Goal: Communication & Community: Answer question/provide support

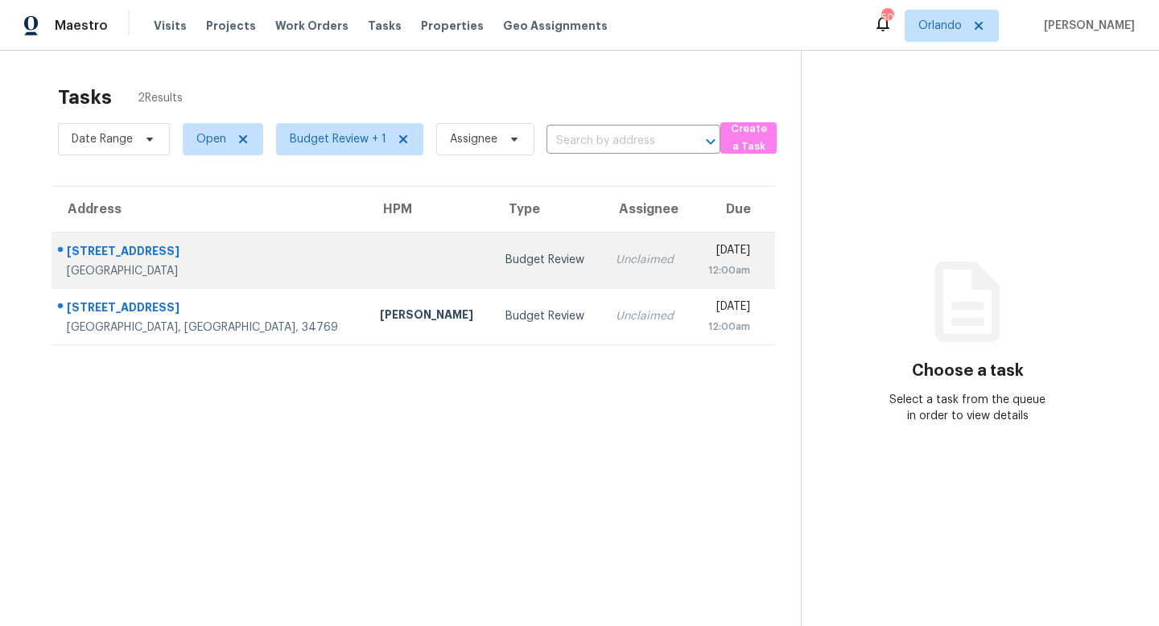
click at [505, 252] on div "Budget Review" at bounding box center [547, 260] width 84 height 16
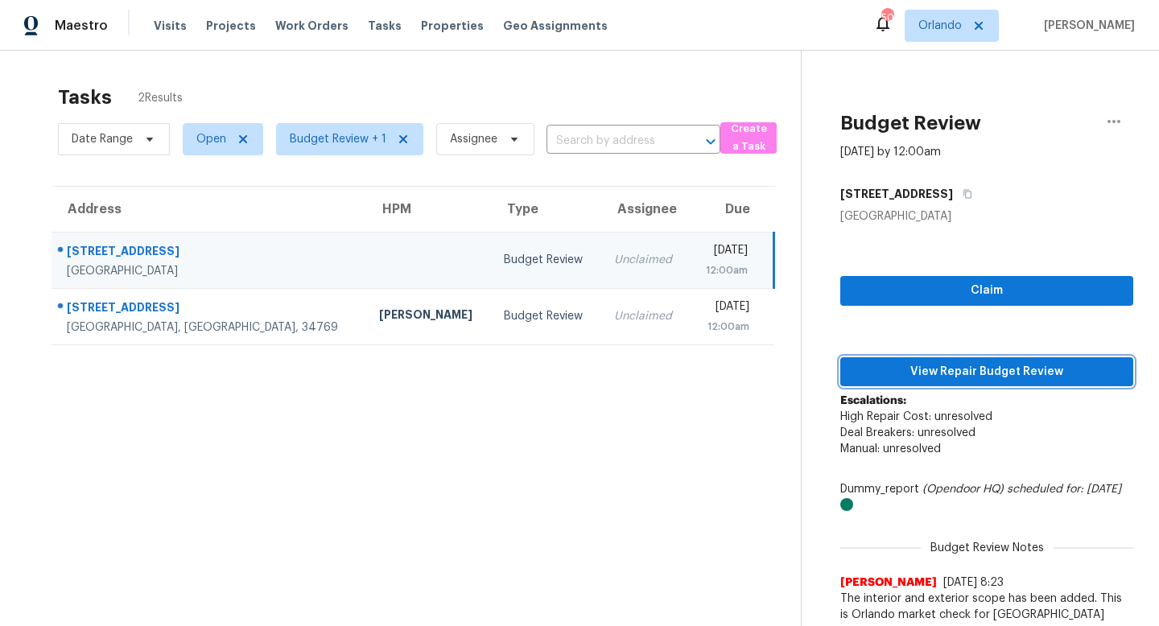
click at [986, 368] on span "View Repair Budget Review" at bounding box center [986, 372] width 267 height 20
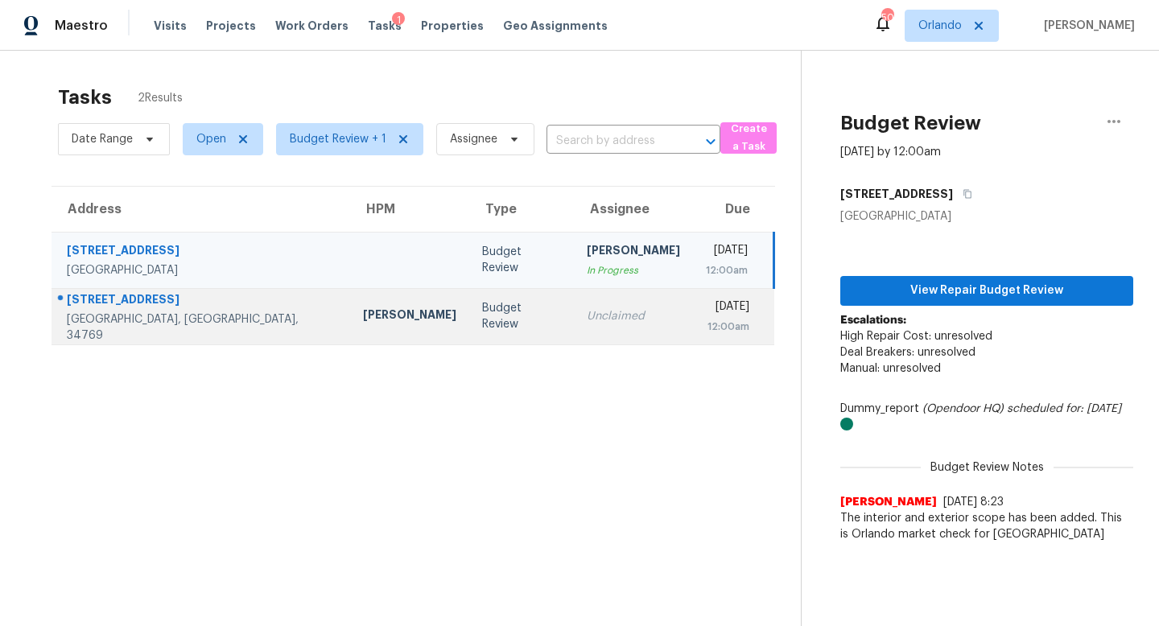
click at [482, 321] on div "Budget Review" at bounding box center [521, 316] width 79 height 32
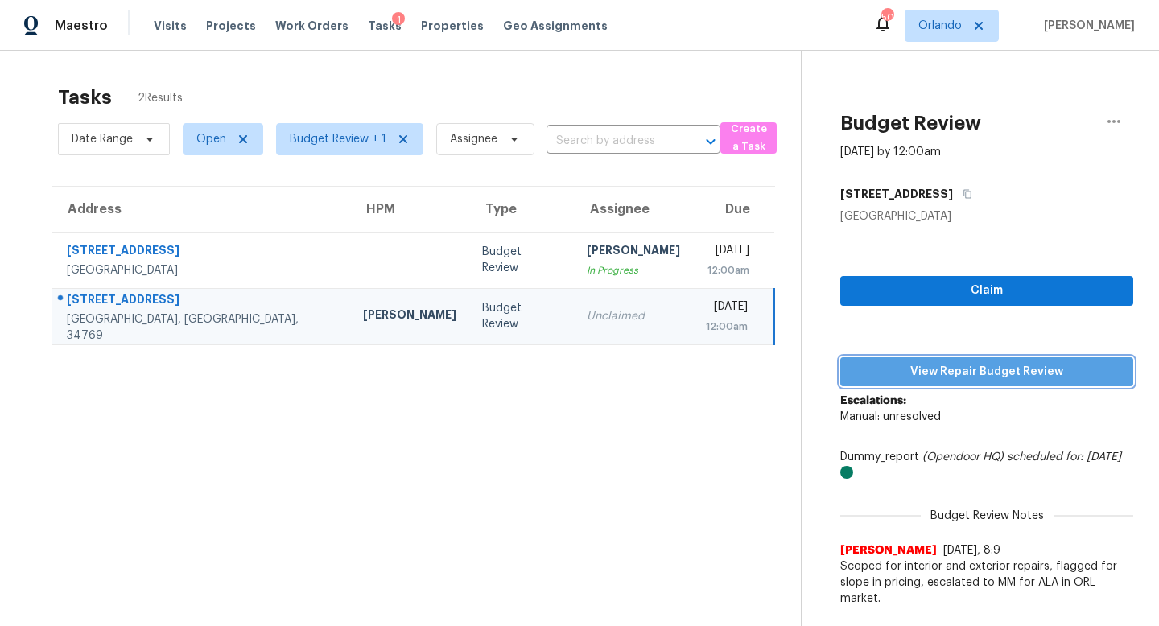
click at [959, 368] on span "View Repair Budget Review" at bounding box center [986, 372] width 267 height 20
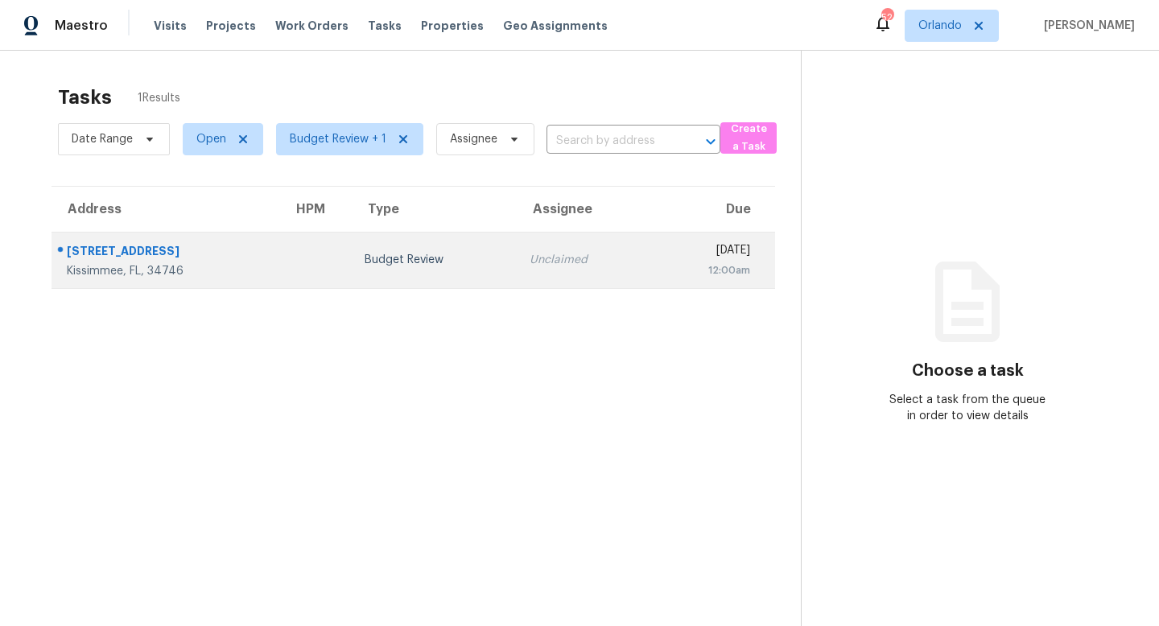
click at [401, 255] on div "Budget Review" at bounding box center [433, 260] width 139 height 16
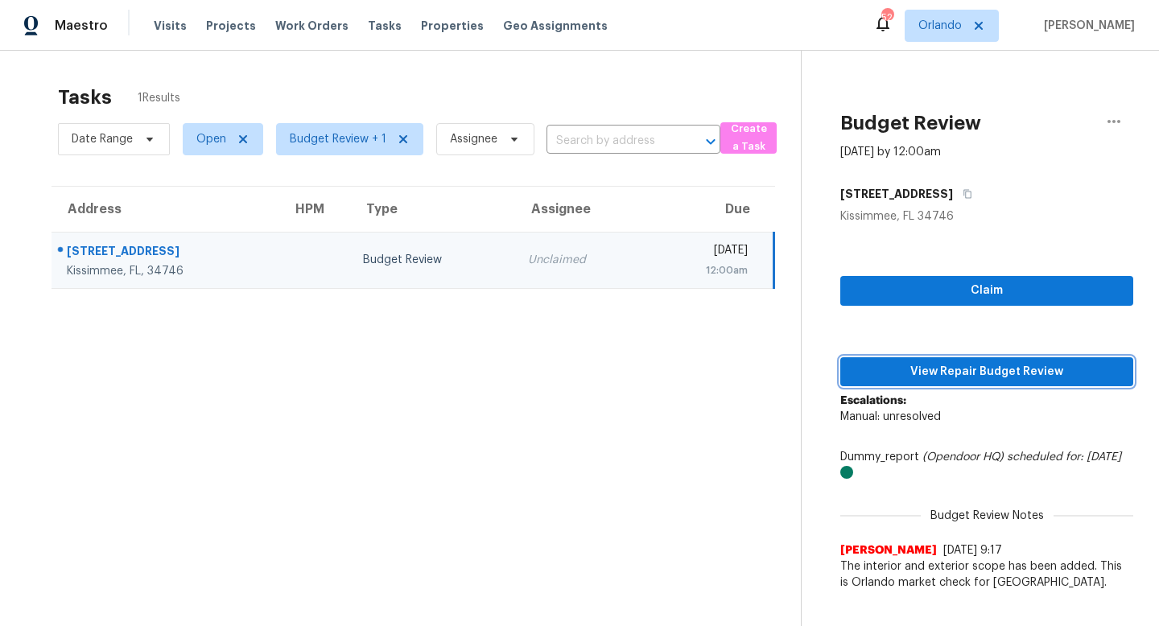
click at [968, 379] on span "View Repair Budget Review" at bounding box center [986, 372] width 267 height 20
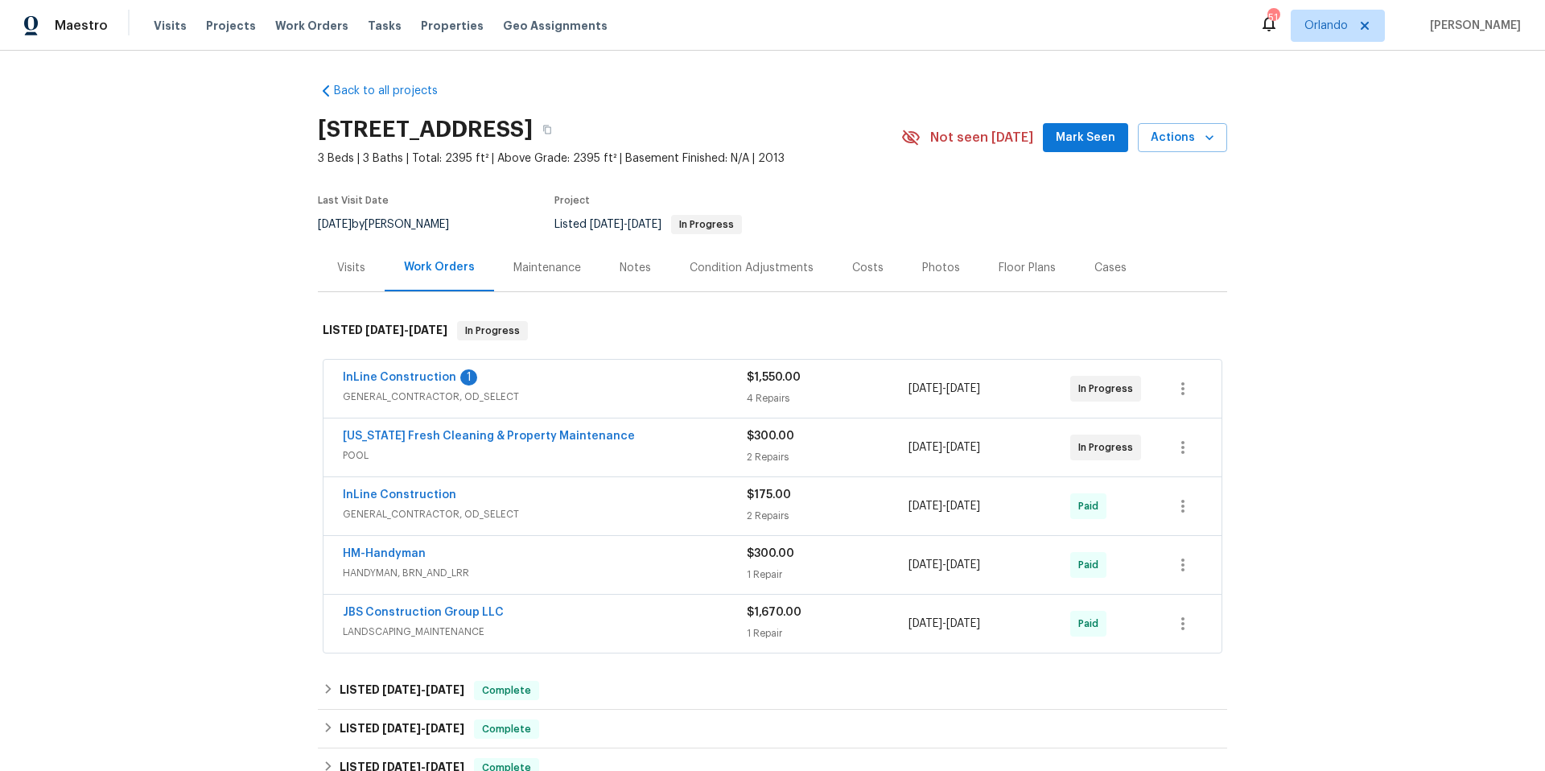
click at [694, 380] on div "InLine Construction 1" at bounding box center [545, 378] width 404 height 19
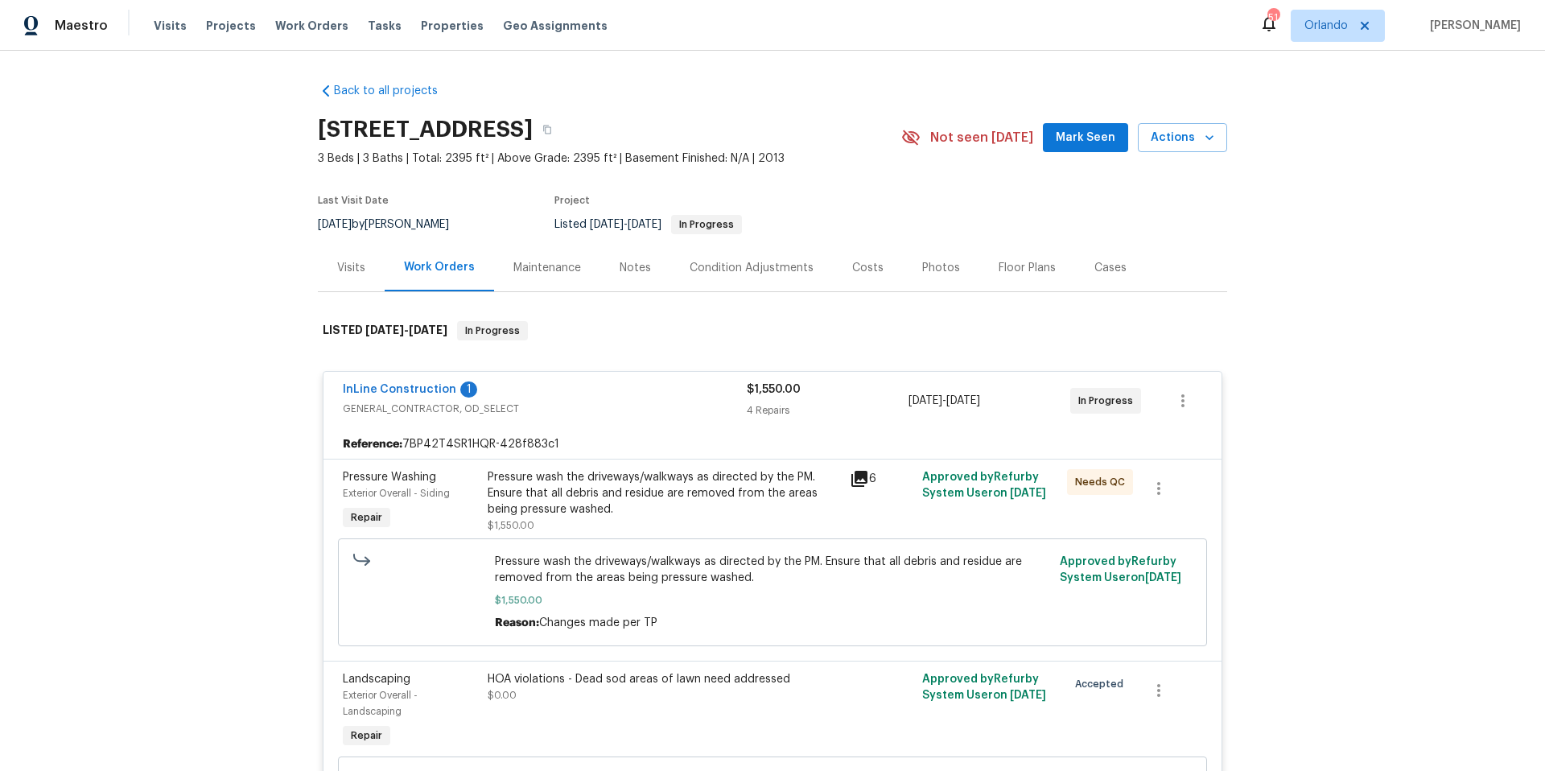
click at [859, 476] on icon at bounding box center [859, 479] width 16 height 16
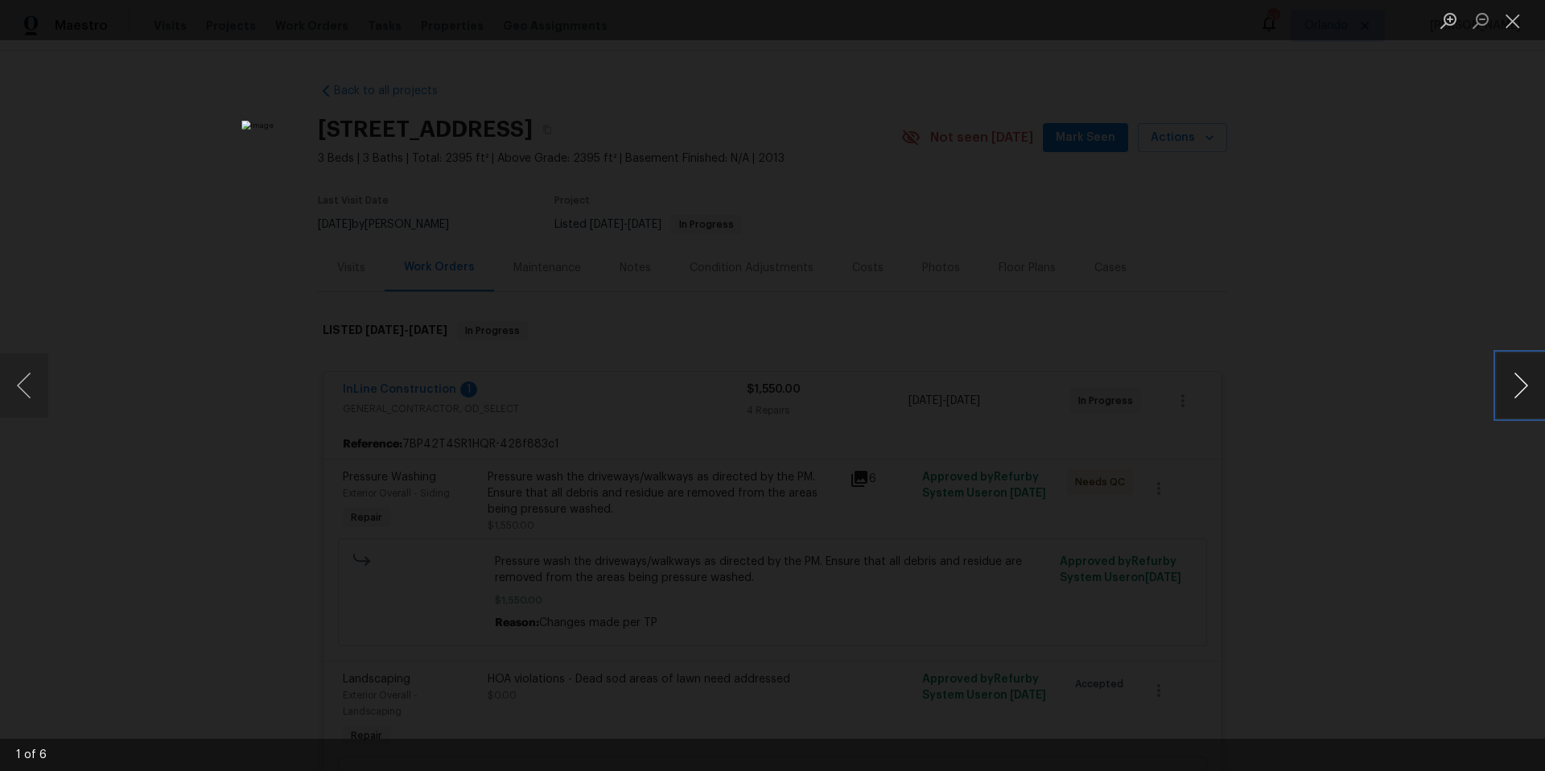
click at [1520, 388] on button "Next image" at bounding box center [1521, 385] width 48 height 64
click at [274, 451] on div "Lightbox" at bounding box center [772, 385] width 1545 height 771
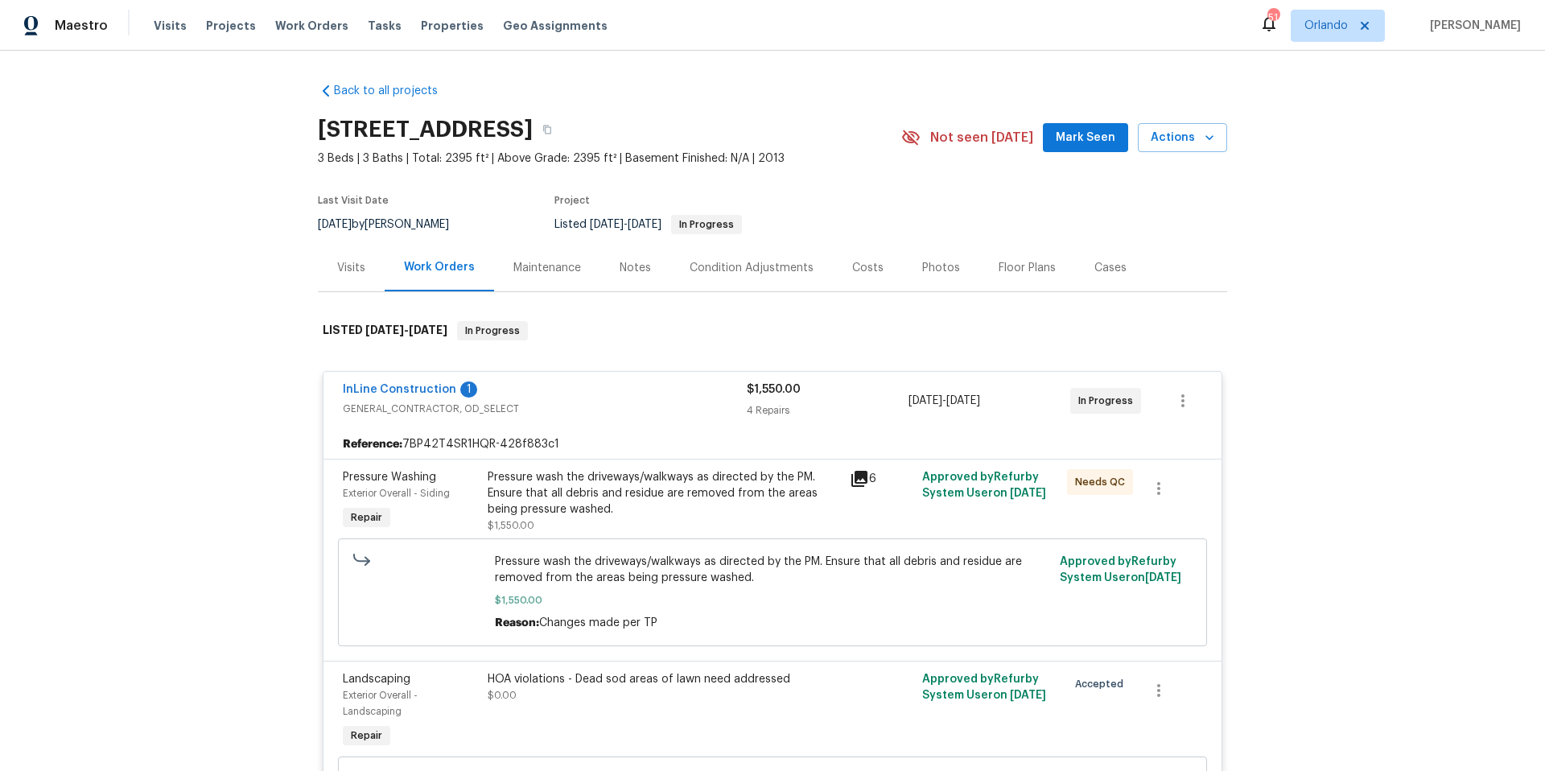
click at [655, 486] on div "Pressure wash the driveways/walkways as directed by the PM. Ensure that all deb…" at bounding box center [664, 493] width 352 height 48
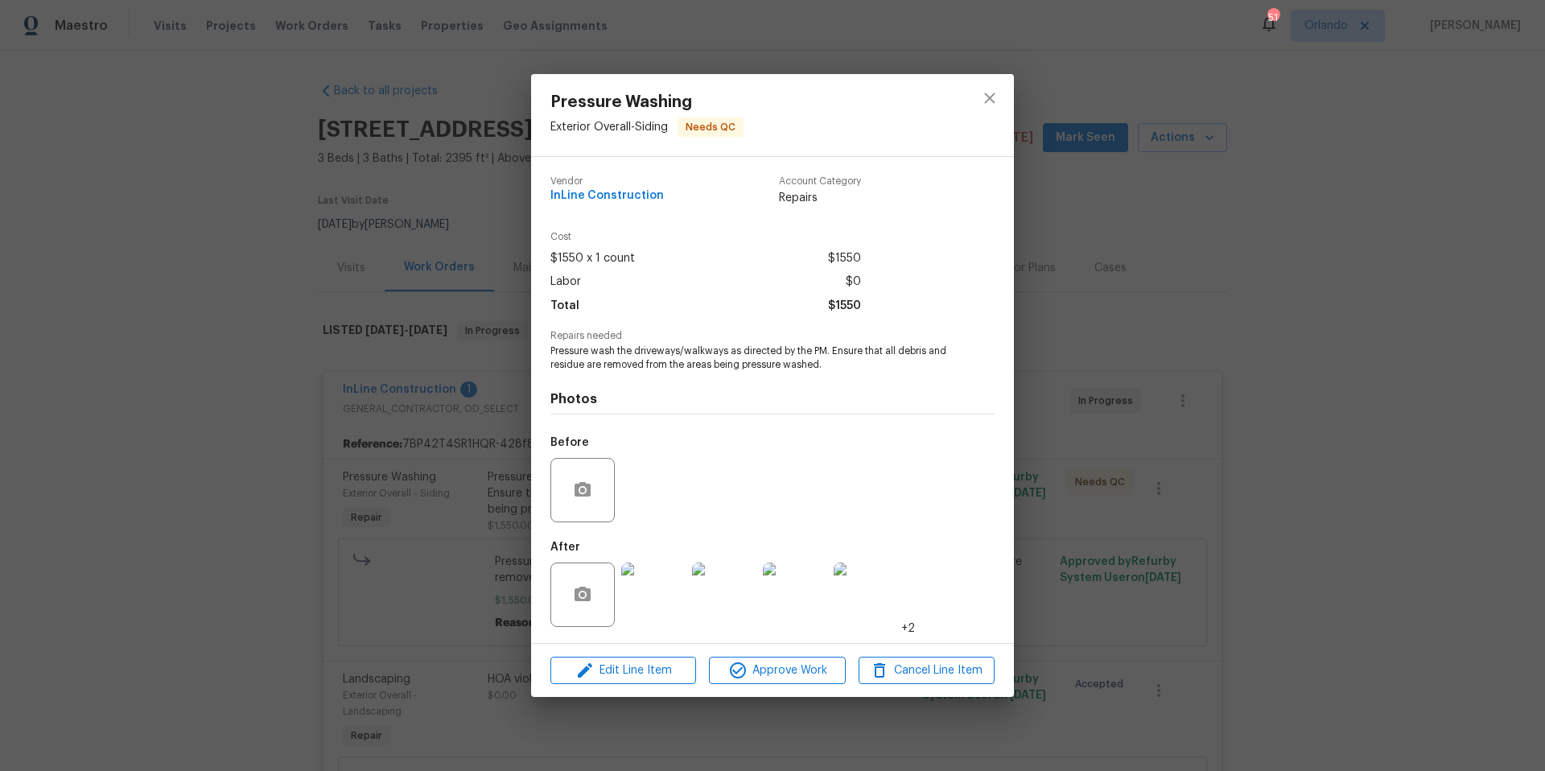
click at [666, 579] on img at bounding box center [653, 594] width 64 height 64
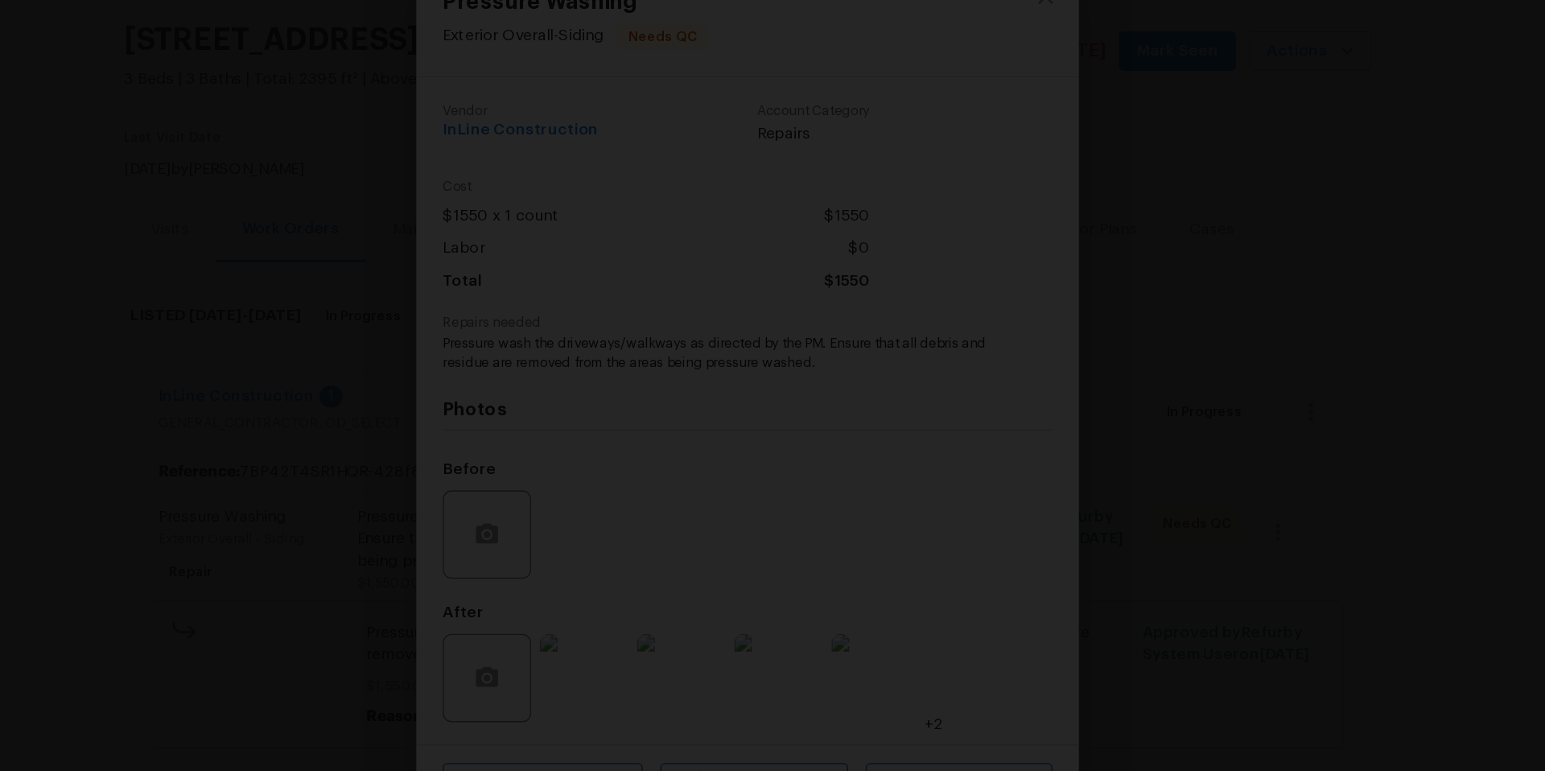
click at [1194, 257] on div "Lightbox" at bounding box center [772, 385] width 1545 height 771
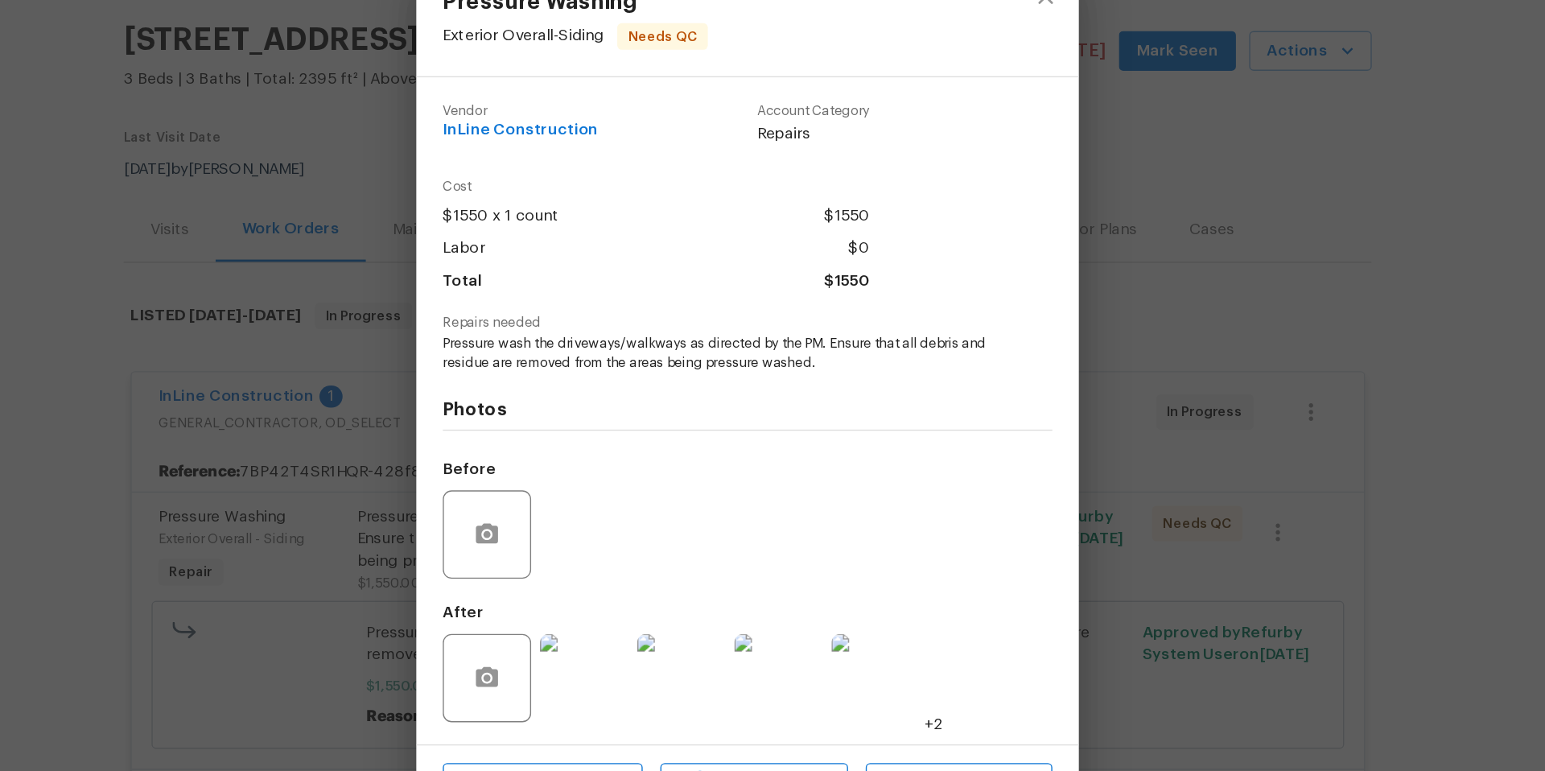
click at [1181, 319] on div "Pressure Washing Exterior Overall - Siding Needs QC Vendor InLine Construction …" at bounding box center [772, 385] width 1545 height 771
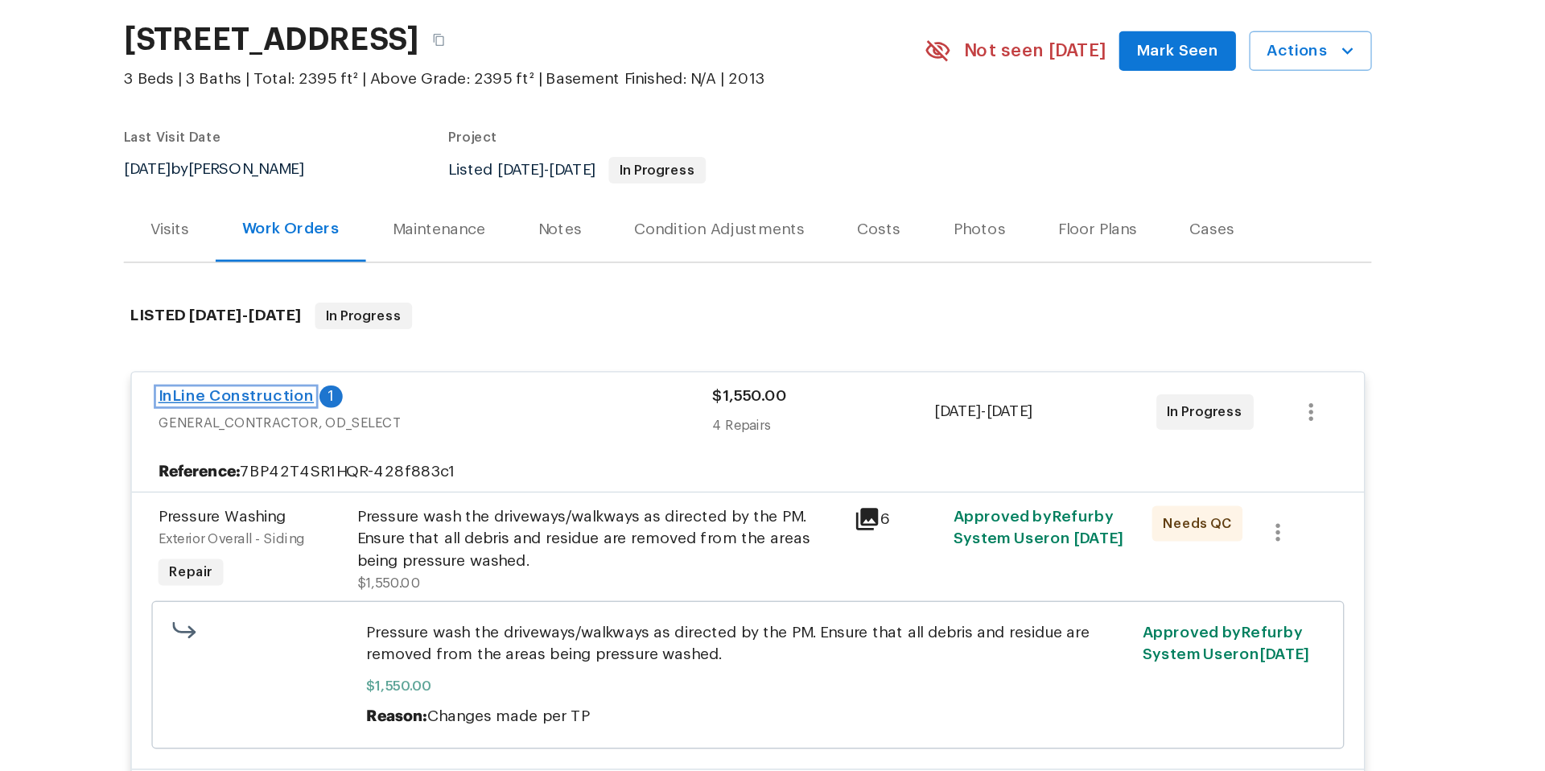
click at [420, 387] on link "InLine Construction" at bounding box center [399, 389] width 113 height 11
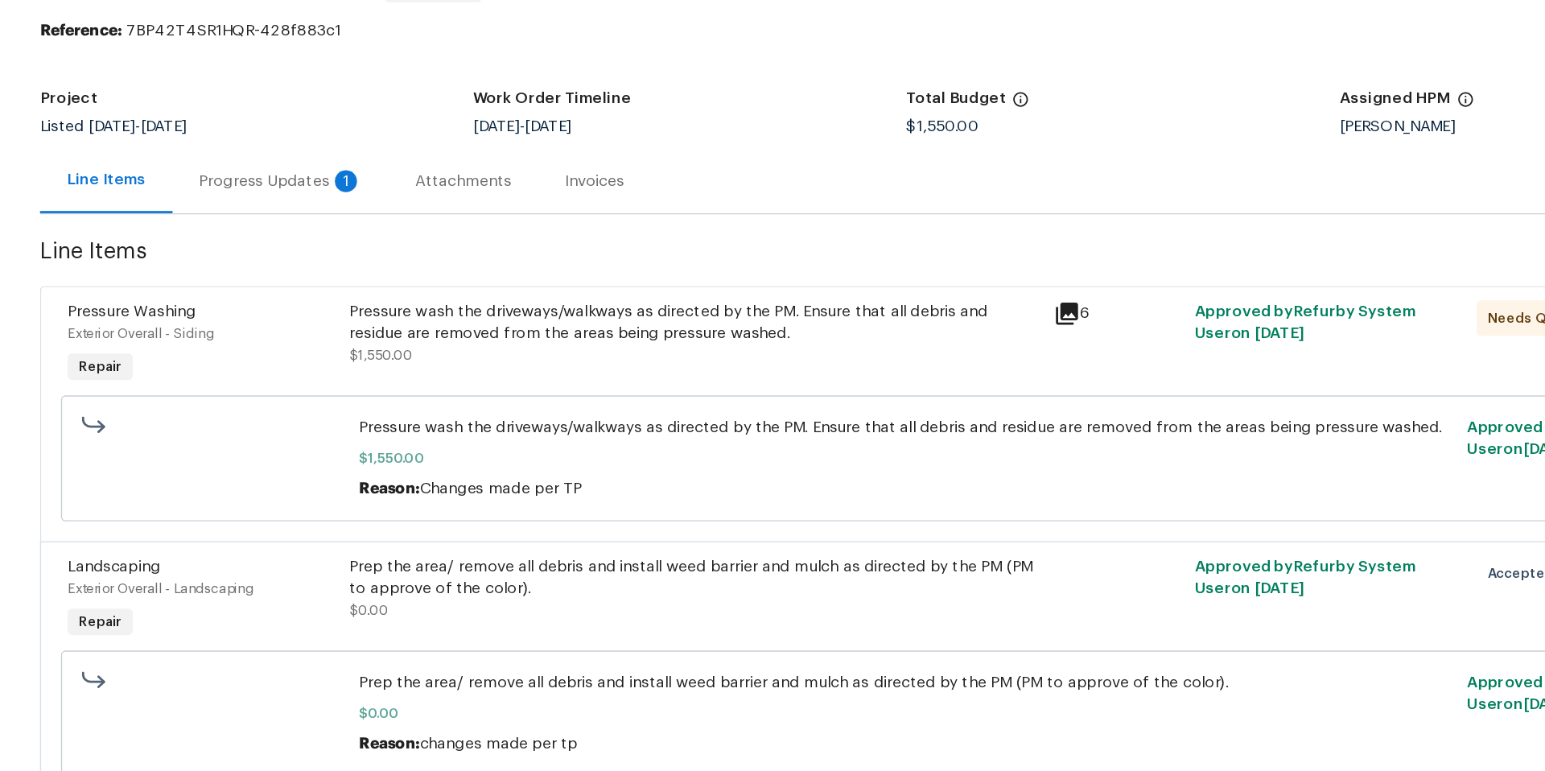
click at [437, 232] on div "Progress Updates 1" at bounding box center [432, 232] width 119 height 16
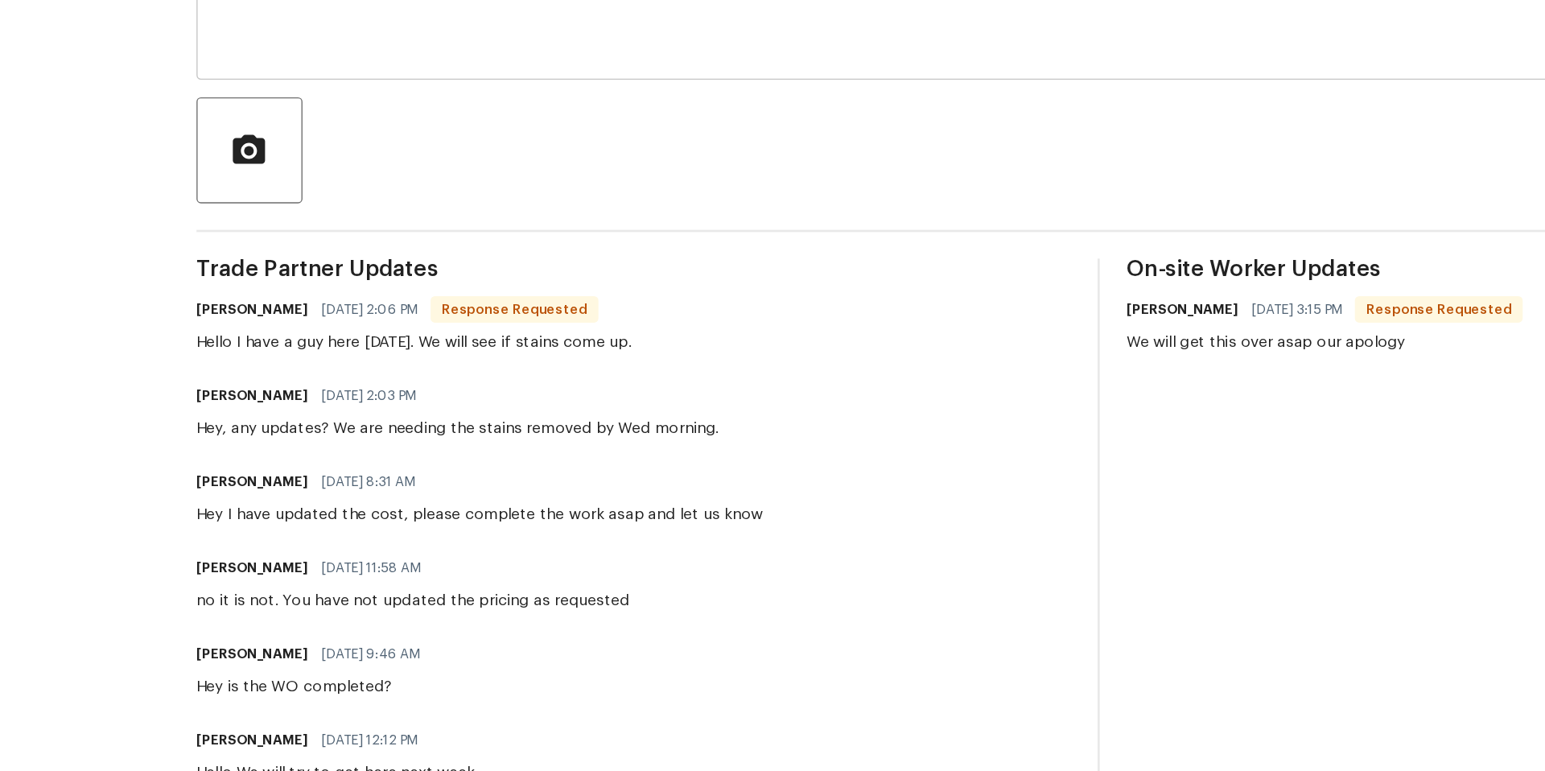
scroll to position [99, 0]
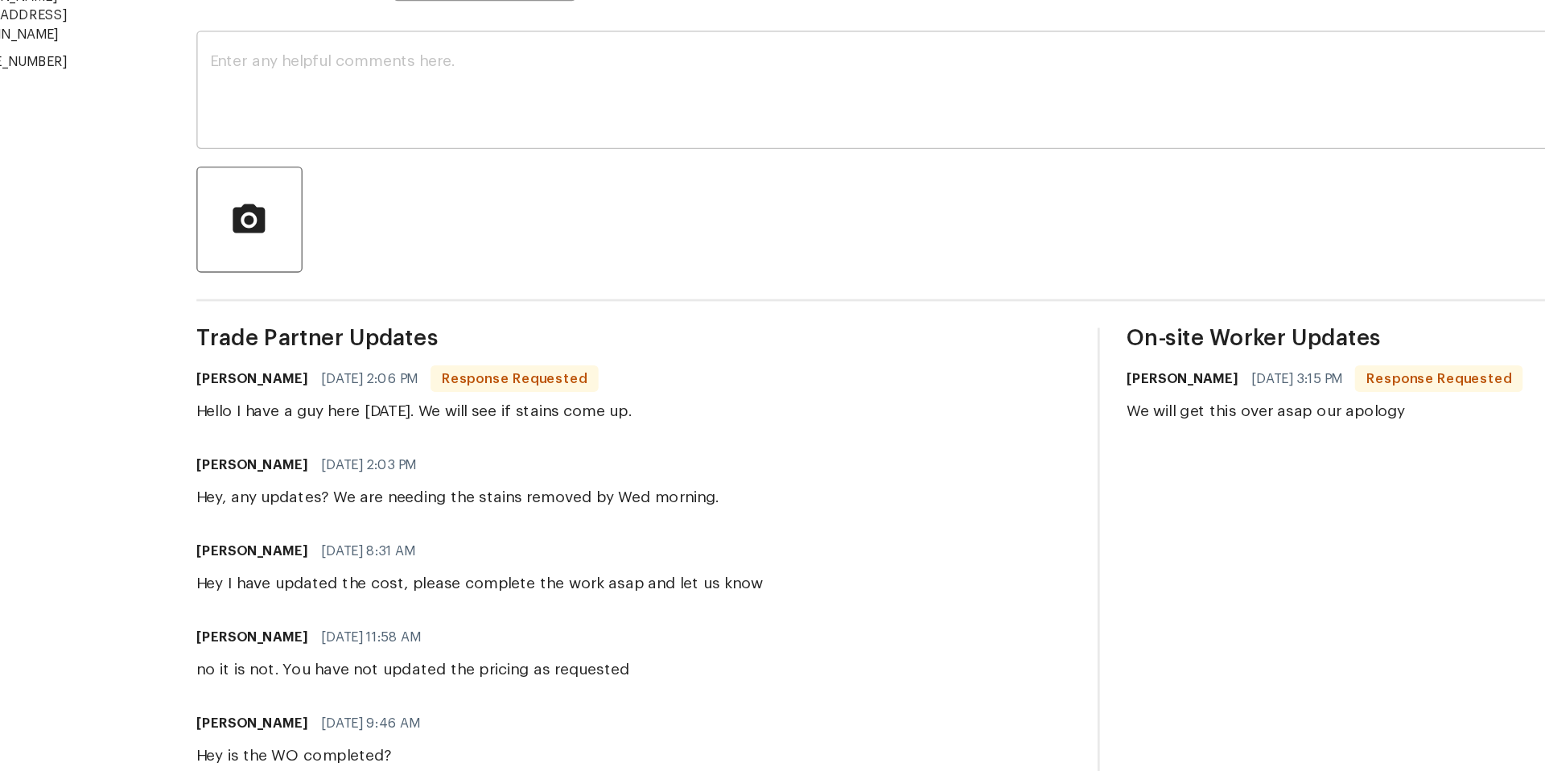
click at [252, 244] on div "x ​" at bounding box center [785, 276] width 1163 height 82
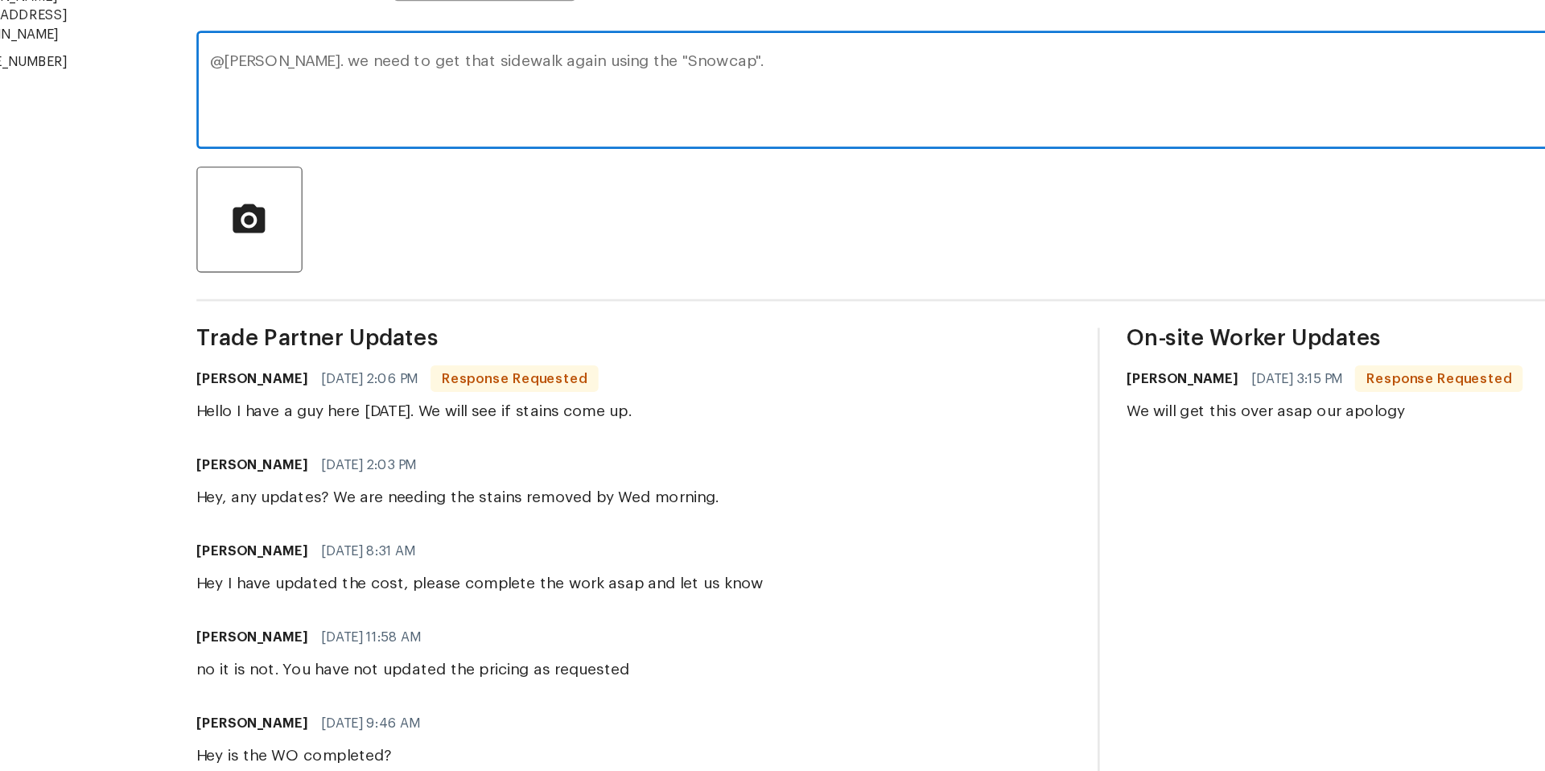
paste textarea ""Snowcap" Instructions: put snowcap powder into a pump sprayer with hot water. …"
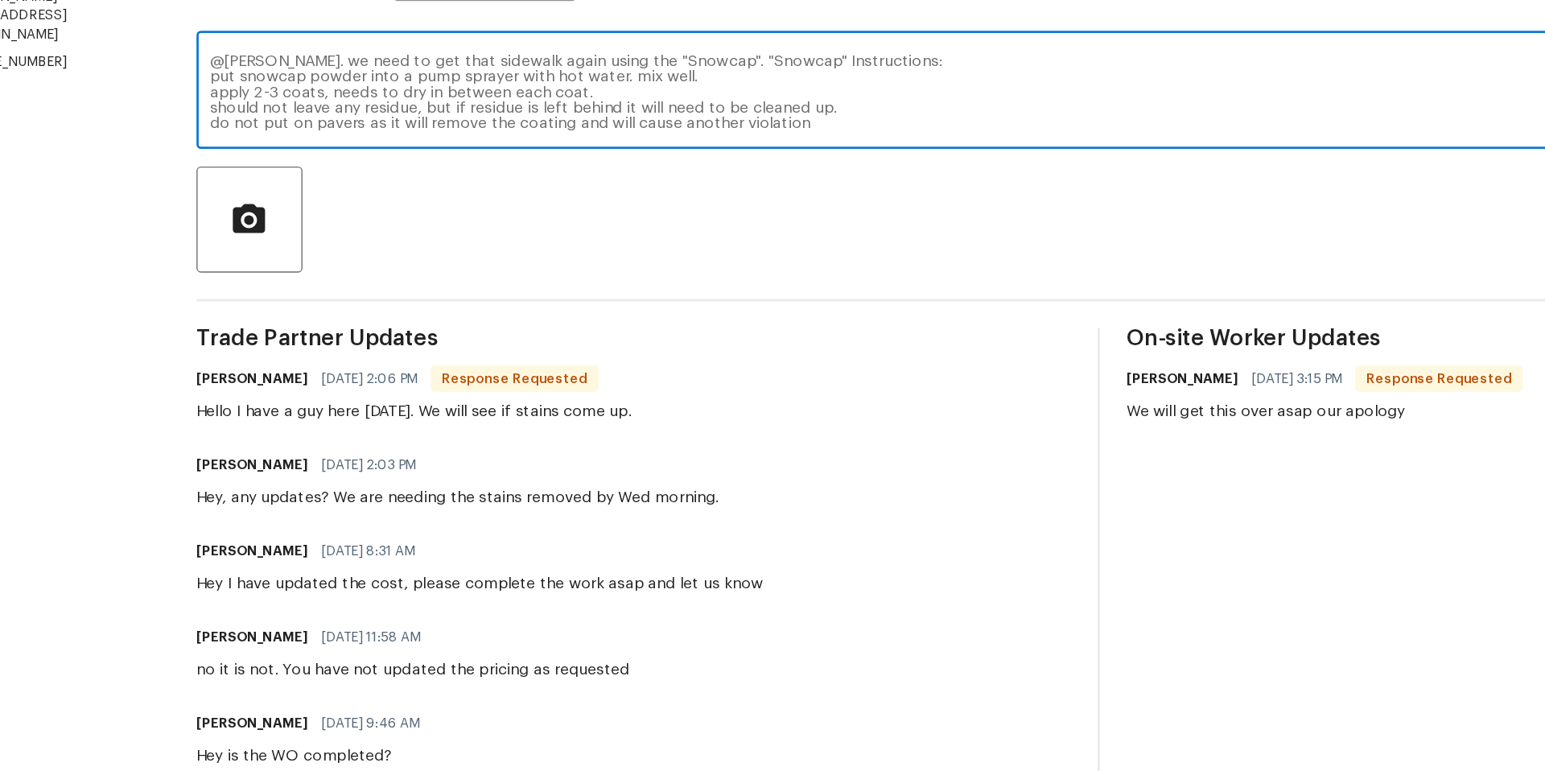
click at [648, 303] on textarea "@mike. we need to get that sidewalk again using the "Snowcap". "Snowcap" Instru…" at bounding box center [784, 276] width 1143 height 56
click at [545, 254] on textarea "@mike. we need to get that sidewalk again using the "Snowcap". "Snowcap" Instru…" at bounding box center [784, 276] width 1143 height 56
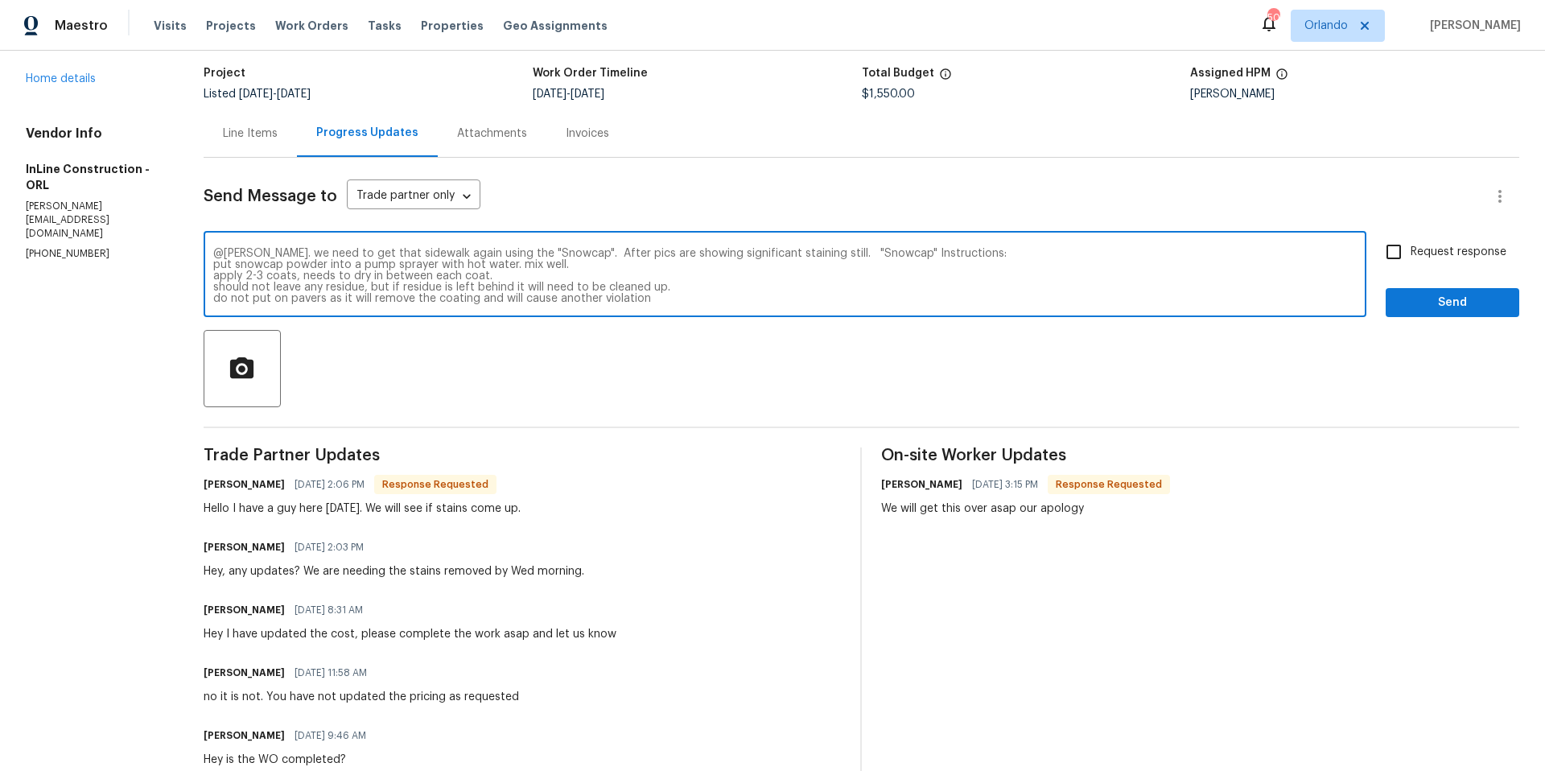
type textarea "@mike. we need to get that sidewalk again using the "Snowcap". After pics are s…"
click at [1397, 257] on input "Request response" at bounding box center [1394, 252] width 34 height 34
checkbox input "true"
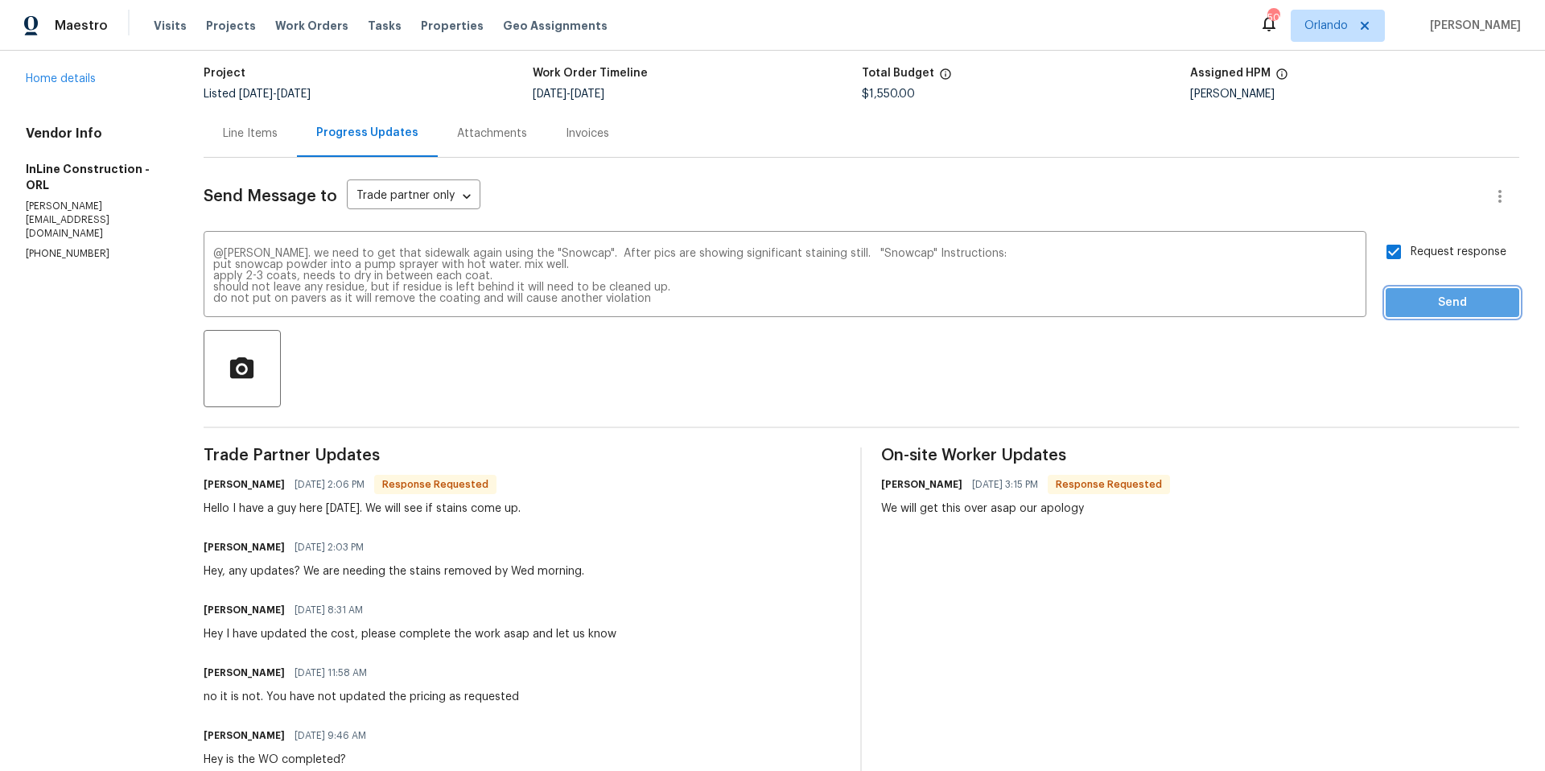
click at [1457, 307] on span "Send" at bounding box center [1452, 303] width 108 height 20
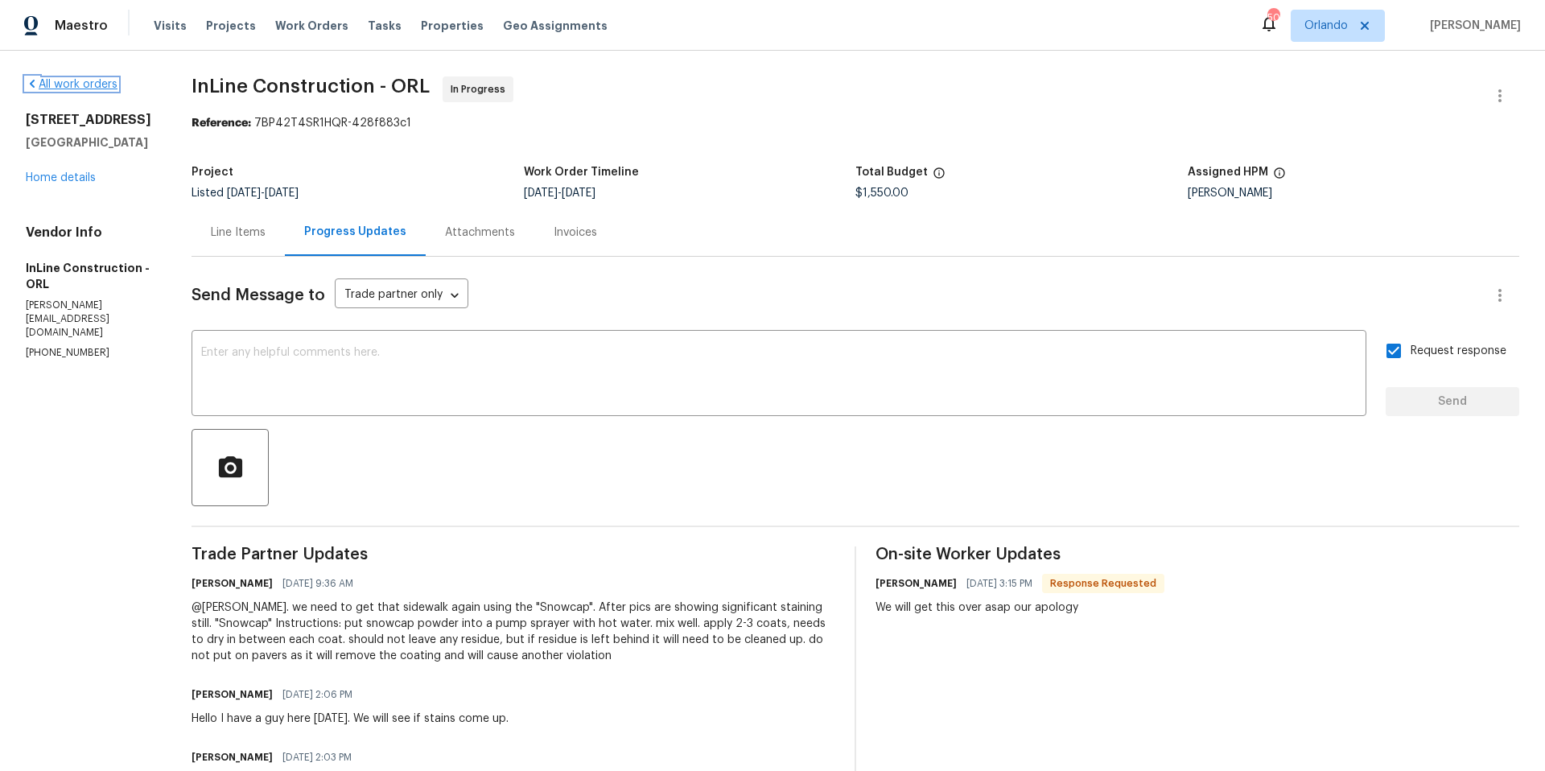
click at [42, 84] on link "All work orders" at bounding box center [72, 84] width 92 height 11
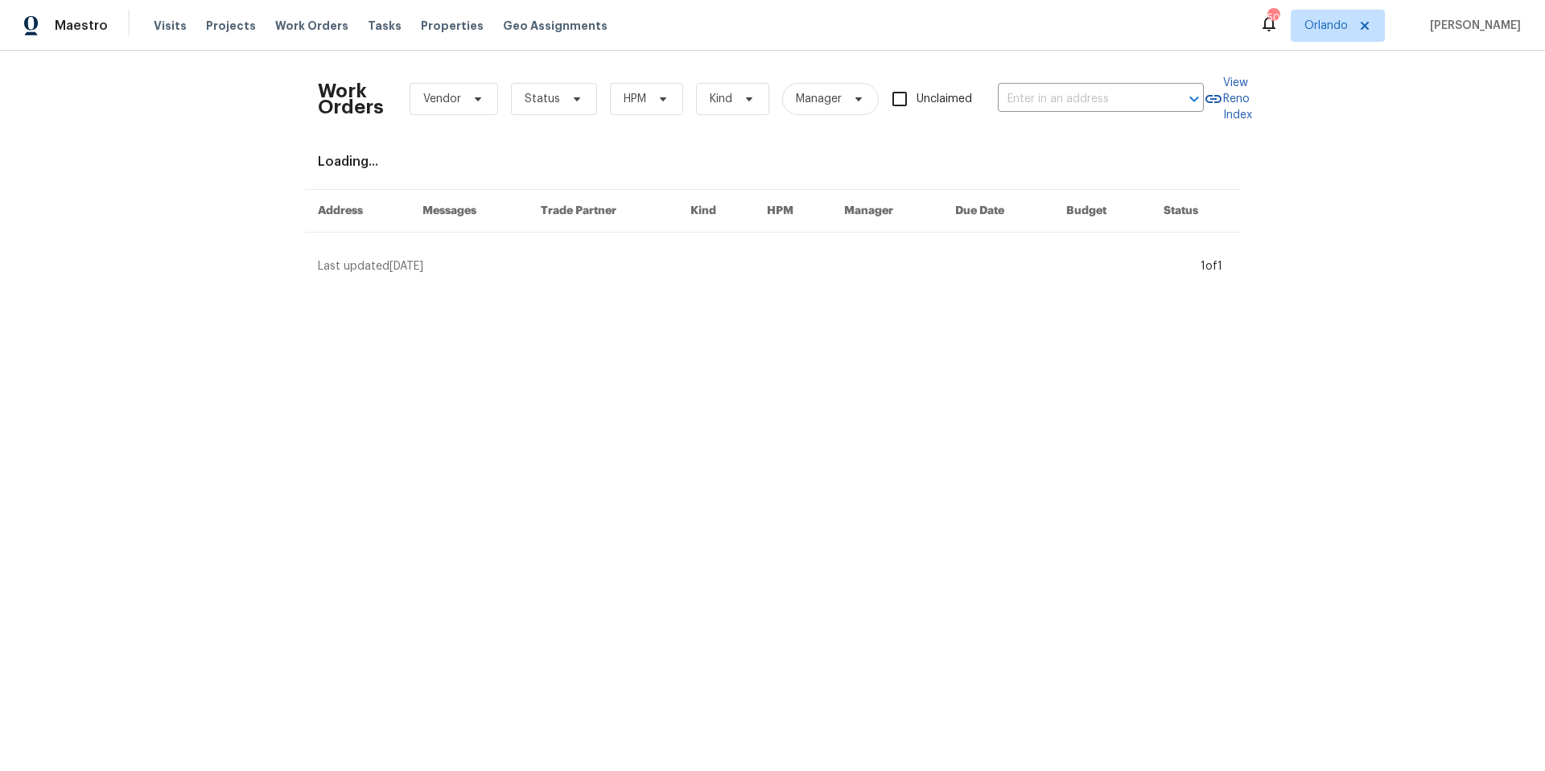
click at [42, 84] on div "Work Orders Vendor Status HPM Kind Manager Unclaimed ​ View Reno Index Loading.…" at bounding box center [772, 169] width 1545 height 237
